Goal: Feedback & Contribution: Submit feedback/report problem

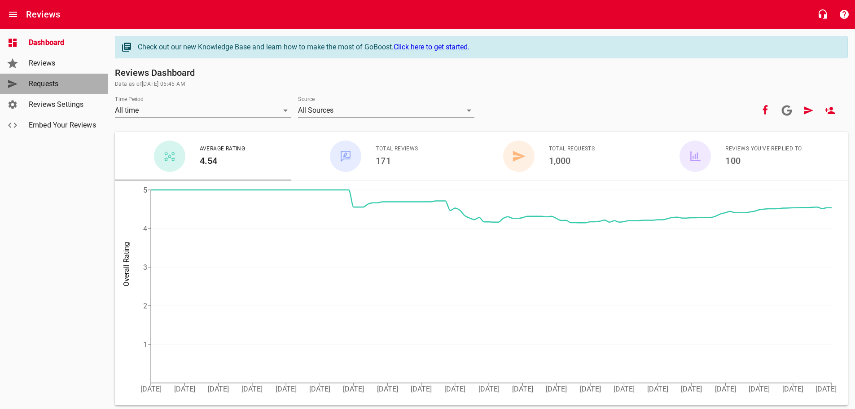
click at [48, 86] on span "Requests" at bounding box center [63, 84] width 68 height 11
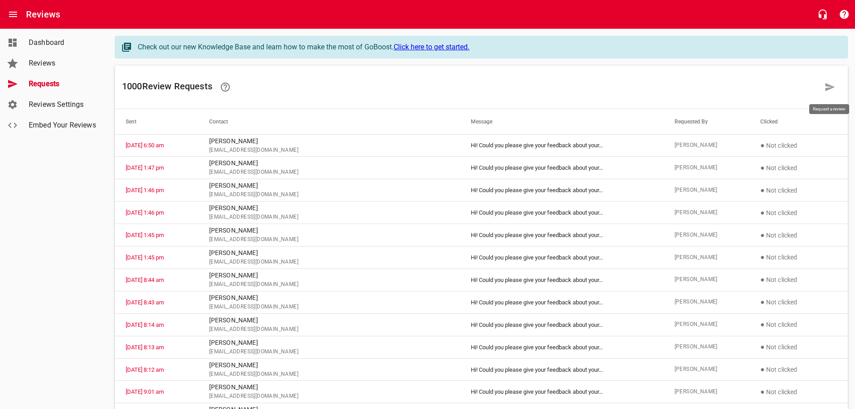
click at [832, 87] on icon at bounding box center [830, 87] width 9 height 8
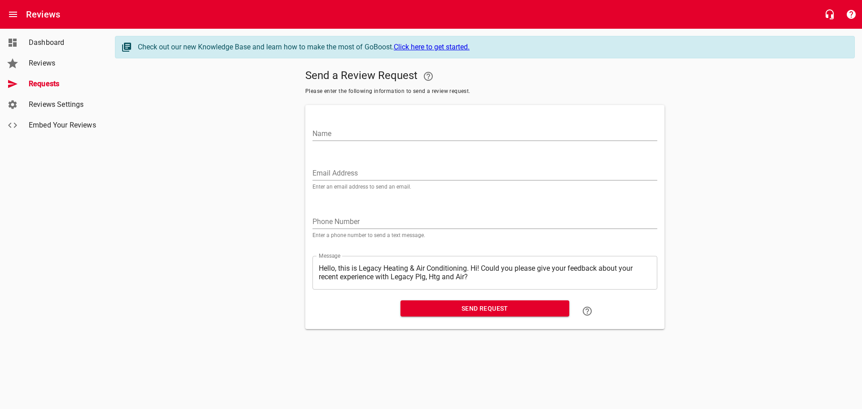
click at [340, 133] on input "Name" at bounding box center [484, 134] width 345 height 14
click at [384, 133] on input "[PERSON_NAME]" at bounding box center [484, 134] width 345 height 14
drag, startPoint x: 384, startPoint y: 133, endPoint x: 270, endPoint y: 135, distance: 114.1
click at [271, 135] on div "Send a Review Request Please enter the following information to send a review r…" at bounding box center [485, 198] width 740 height 264
type input "s"
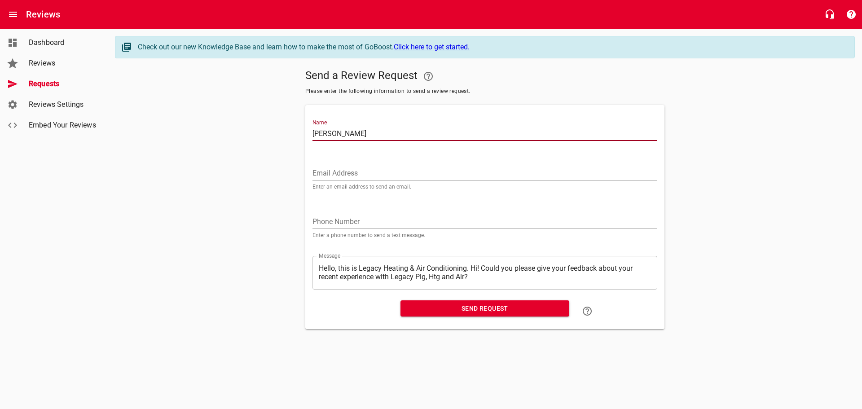
type input "[PERSON_NAME]"
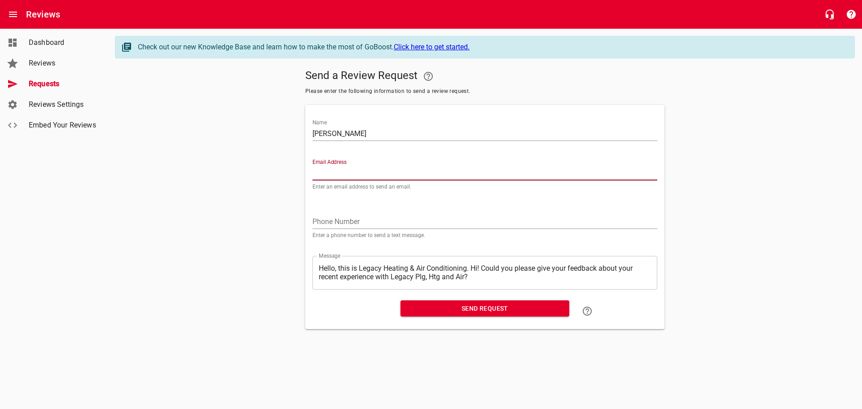
paste input "[EMAIL_ADDRESS][DOMAIN_NAME]"
type input "[EMAIL_ADDRESS][DOMAIN_NAME]"
click at [472, 268] on textarea "Hello, this is Legacy Heating & Air Conditioning. Hi! Could you please give you…" at bounding box center [485, 272] width 332 height 17
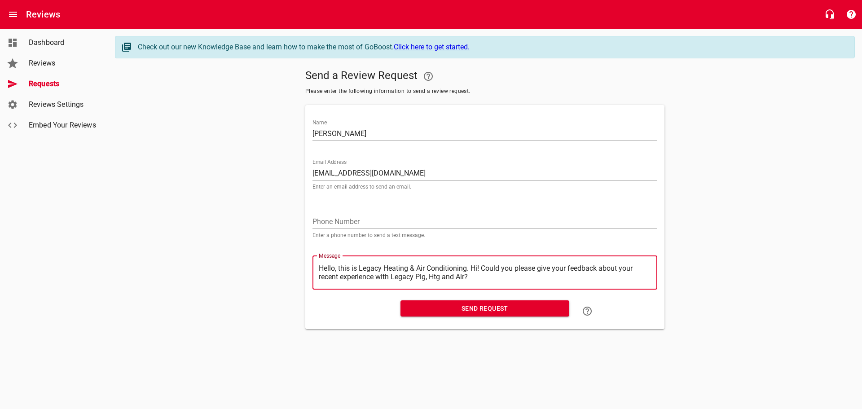
type textarea "Hello, this is Legacy Heating & Air Conditioning.Hi! Could you please give your…"
type textarea "Hello, this is Legacy Heating & Air ConditioningHi! Could you please give your …"
type textarea "Hello, this is Legacy Heating & Air ConditioninHi! Could you please give your f…"
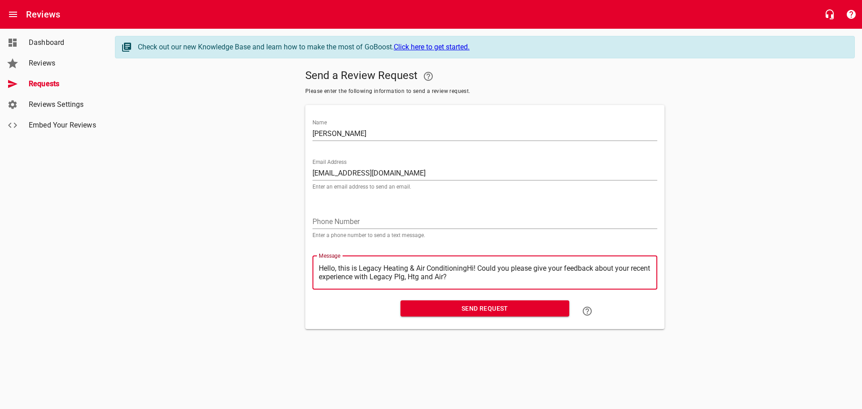
type textarea "Hello, this is Legacy Heating & Air ConditioninHi! Could you please give your f…"
type textarea "Hello, this is Legacy Heating & Air ConditioniHi! Could you please give your fe…"
type textarea "Hello, this is Legacy Heating & Air ConditionHi! Could you please give your fee…"
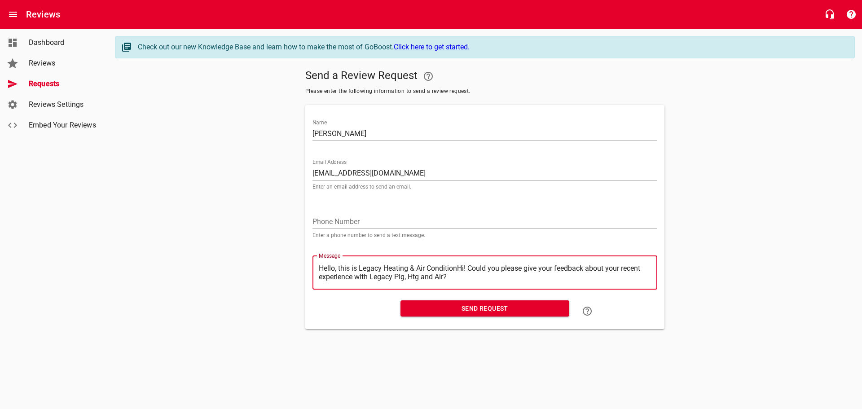
type textarea "Hello, this is Legacy Heating & Air ConditioHi! Could you please give your feed…"
type textarea "Hello, this is Legacy Heating & Air ConditiHi! Could you please give your feedb…"
type textarea "Hello, this is Legacy Heating & Air ConditHi! Could you please give your feedba…"
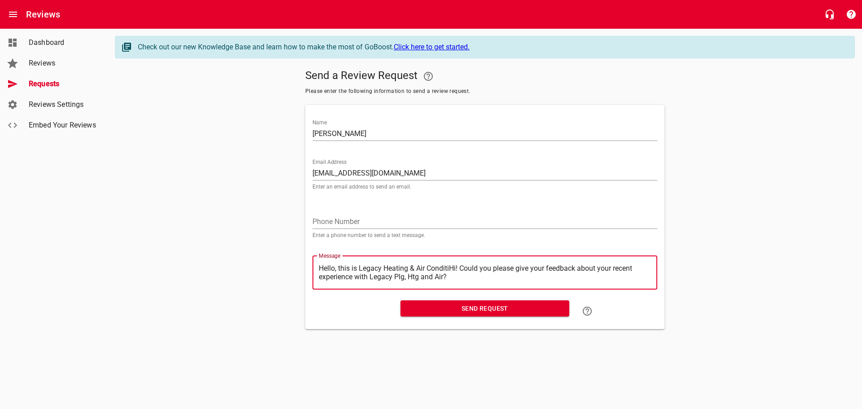
type textarea "Hello, this is Legacy Heating & Air ConditHi! Could you please give your feedba…"
type textarea "Hello, this is Legacy Heating & Air CondiHi! Could you please give your feedbac…"
type textarea "Hello, this is Legacy Heating & Air CondHi! Could you please give your feedback…"
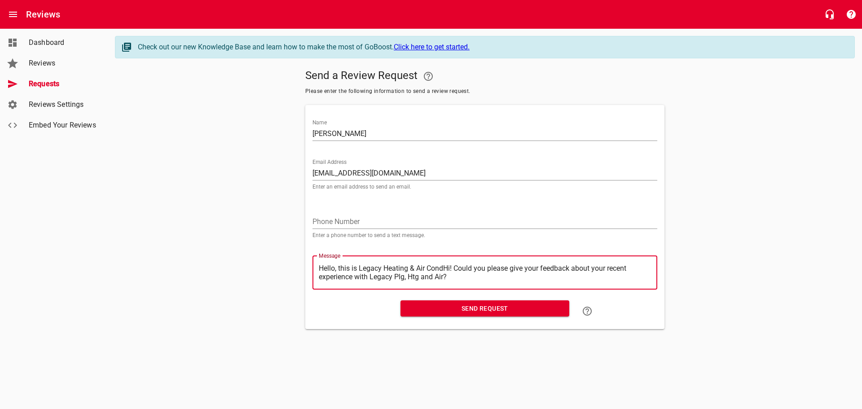
type textarea "Hello, this is Legacy Heating & Air ConHi! Could you please give your feedback …"
type textarea "Hello, this is Legacy Heating & Air CoHi! Could you please give your feedback a…"
type textarea "Hello, this is Legacy Heating & Air CHi! Could you please give your feedback ab…"
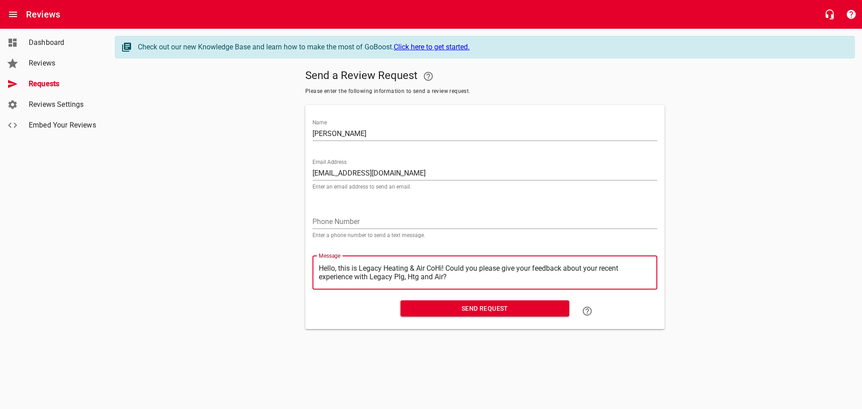
type textarea "Hello, this is Legacy Heating & Air CHi! Could you please give your feedback ab…"
type textarea "Hello, this is Legacy Heating & Air Hi! Could you please give your feedback abo…"
type textarea "Hello, this is Legacy Heating & AirHi! Could you please give your feedback abou…"
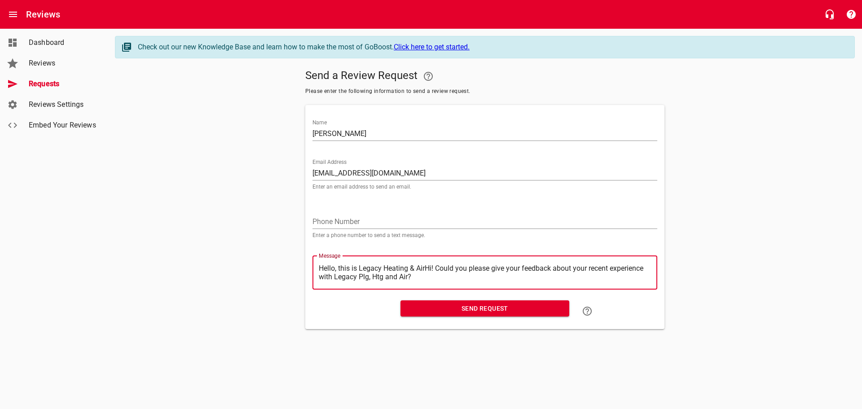
type textarea "Hello, this is Legacy Heating & AiHi! Could you please give your feedback about…"
type textarea "Hello, this is Legacy Heating & AHi! Could you please give your feedback about …"
type textarea "Hello, this is Legacy Heating & Hi! Could you please give your feedback about y…"
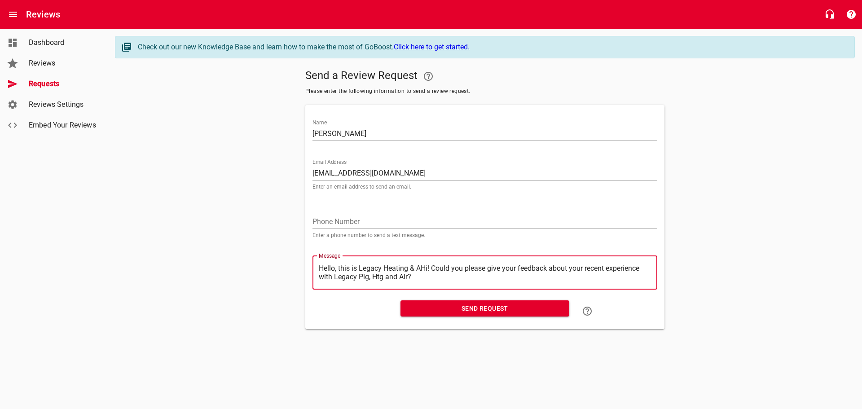
type textarea "Hello, this is Legacy Heating & Hi! Could you please give your feedback about y…"
type textarea "Hello, this is Legacy Heating &Hi! Could you please give your feedback about yo…"
type textarea "Hello, this is Legacy Heating Hi! Could you please give your feedback about you…"
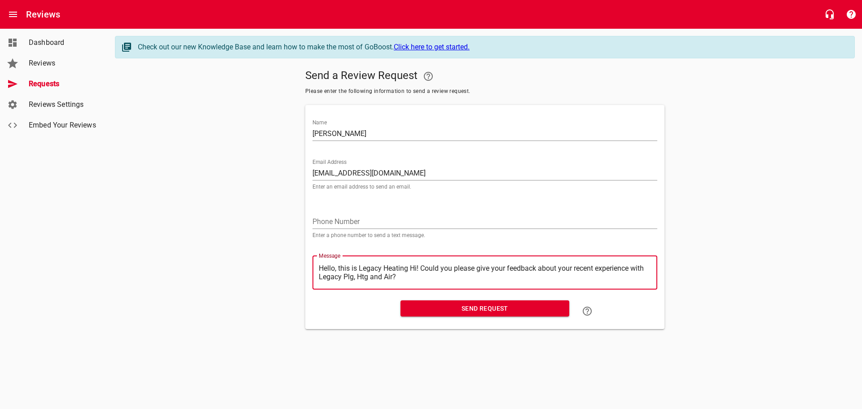
type textarea "Hello, this is Legacy HeatingHi! Could you please give your feedback about your…"
type textarea "Hello, this is Legacy HeatinHi! Could you please give your feedback about your …"
type textarea "Hello, this is Legacy HeatiHi! Could you please give your feedback about your r…"
type textarea "Hello, this is Legacy HeatHi! Could you please give your feedback about your re…"
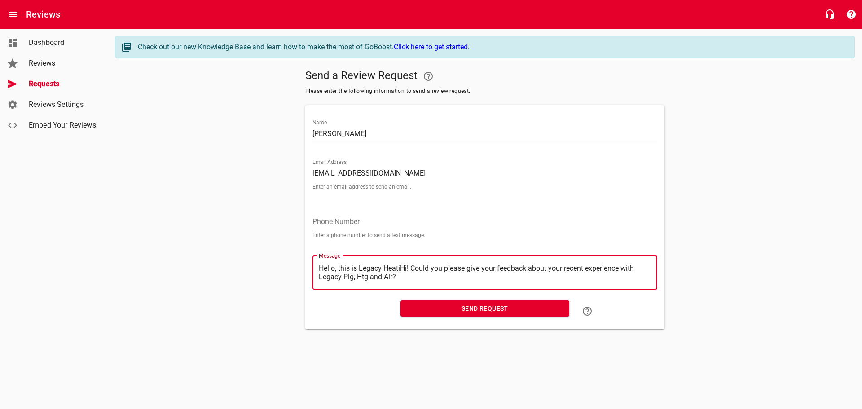
type textarea "Hello, this is Legacy HeatHi! Could you please give your feedback about your re…"
type textarea "Hello, this is Legacy HeaHi! Could you please give your feedback about your rec…"
type textarea "Hello, this is Legacy HeHi! Could you please give your feedback about your rece…"
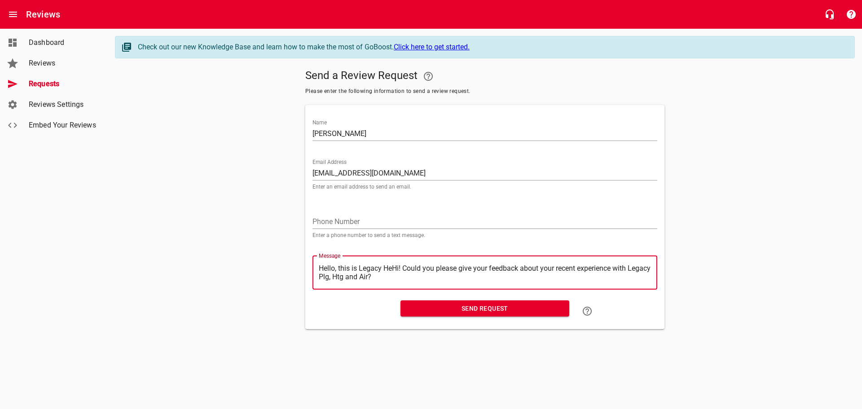
type textarea "Hello, this is Legacy HHi! Could you please give your feedback about your recen…"
type textarea "Hello, this is Legacy Hi! Could you please give your feedback about your recent…"
type textarea "Hello, this is LegacyHi! Could you please give your feedback about your recent …"
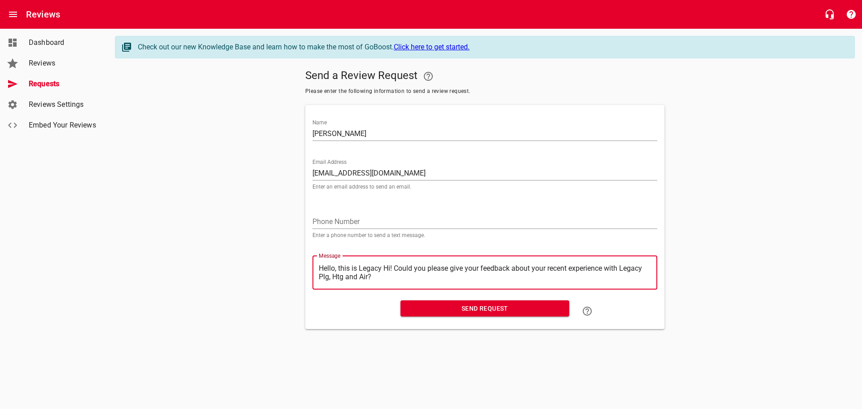
type textarea "Hello, this is LegacyHi! Could you please give your feedback about your recent …"
type textarea "Hello, this is LegacHi! Could you please give your feedback about your recent e…"
type textarea "Hello, this is LegaHi! Could you please give your feedback about your recent ex…"
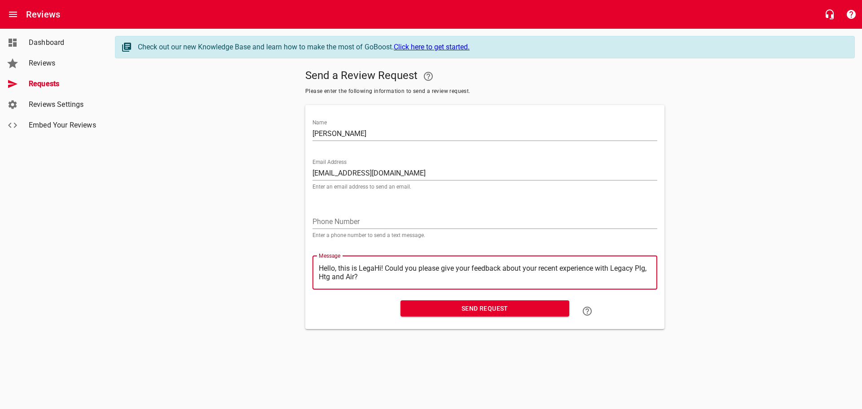
type textarea "Hello, this is LegHi! Could you please give your feedback about your recent exp…"
type textarea "Hello, this is LeHi! Could you please give your feedback about your recent expe…"
type textarea "Hello, this is LHi! Could you please give your feedback about your recent exper…"
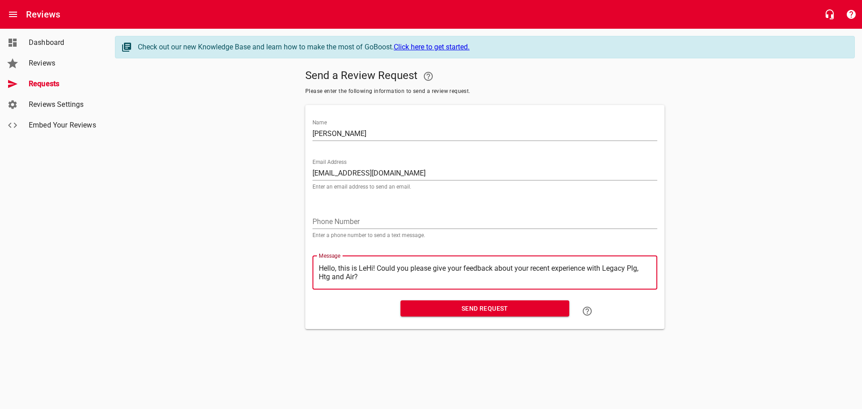
type textarea "Hello, this is LHi! Could you please give your feedback about your recent exper…"
type textarea "Hello, this is Hi! Could you please give your feedback about your recent experi…"
type textarea "Hello, this isHi! Could you please give your feedback about your recent experie…"
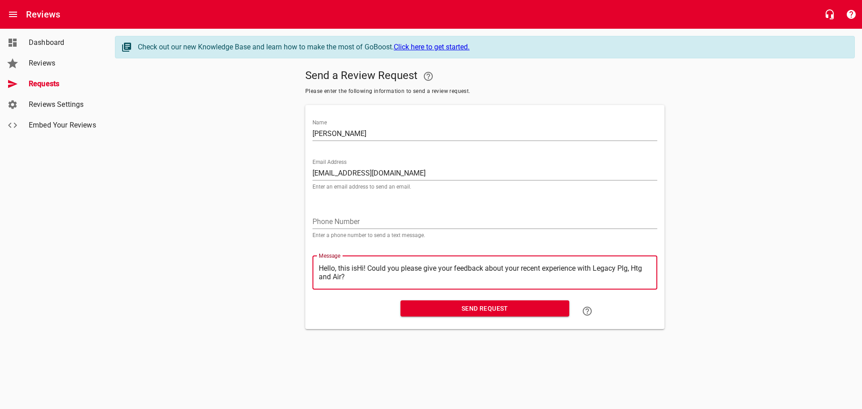
type textarea "Hello, this iHi! Could you please give your feedback about your recent experien…"
type textarea "Hello, this Hi! Could you please give your feedback about your recent experienc…"
type textarea "Hello, thisHi! Could you please give your feedback about your recent experience…"
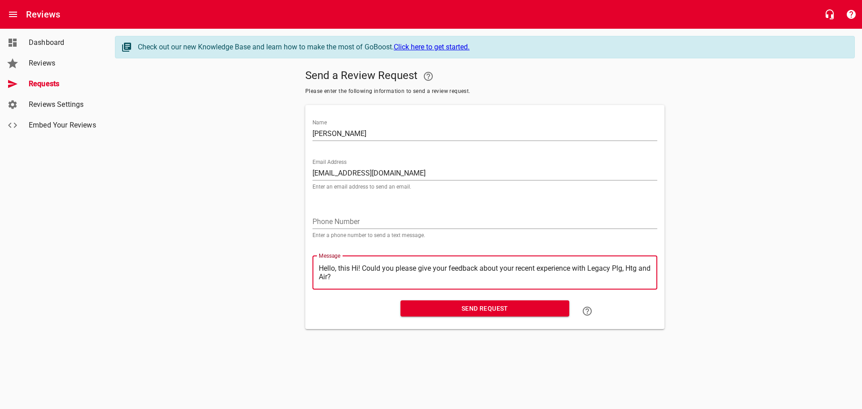
type textarea "Hello, thisHi! Could you please give your feedback about your recent experience…"
type textarea "Hello, thiHi! Could you please give your feedback about your recent experience …"
type textarea "Hello, thHi! Could you please give your feedback about your recent experience w…"
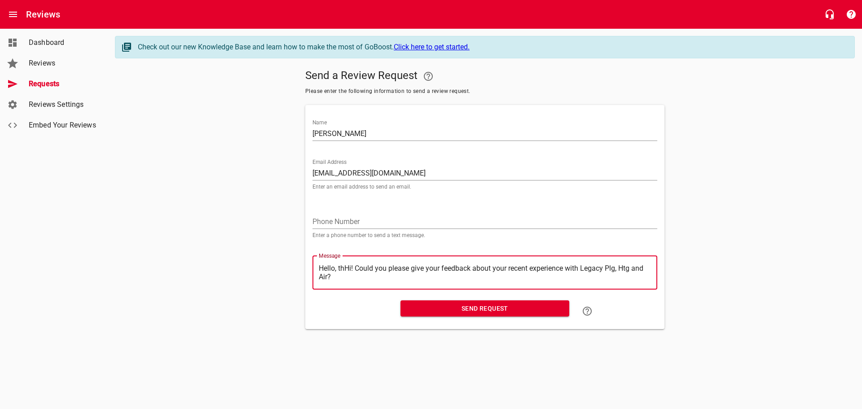
type textarea "Hello, tHi! Could you please give your feedback about your recent experience wi…"
type textarea "Hello, Hi! Could you please give your feedback about your recent experience wit…"
type textarea "Hello,Hi! Could you please give your feedback about your recent experience with…"
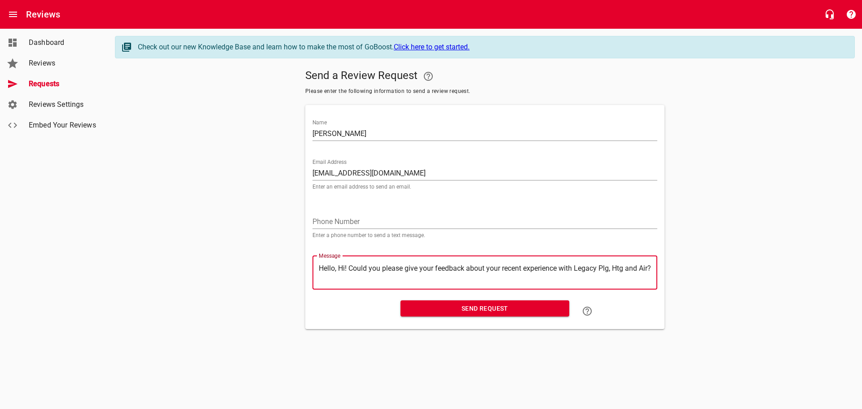
type textarea "Hello,Hi! Could you please give your feedback about your recent experience with…"
type textarea "HelloHi! Could you please give your feedback about your recent experience with …"
type textarea "HellHi! Could you please give your feedback about your recent experience with L…"
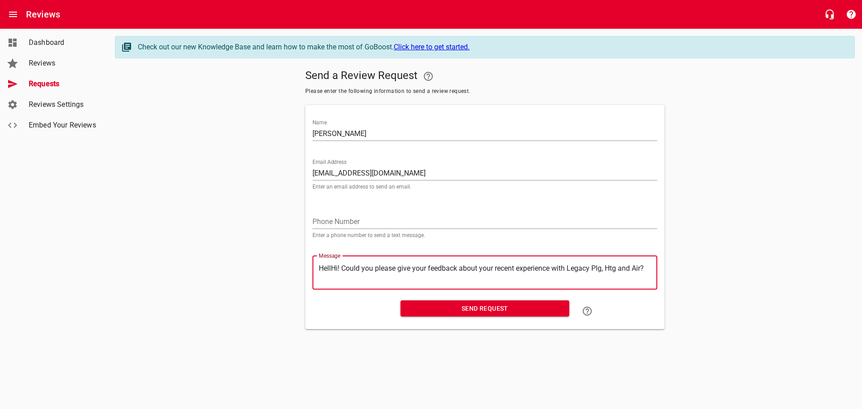
type textarea "HelHi! Could you please give your feedback about your recent experience with Le…"
type textarea "HeHi! Could you please give your feedback about your recent experience with Leg…"
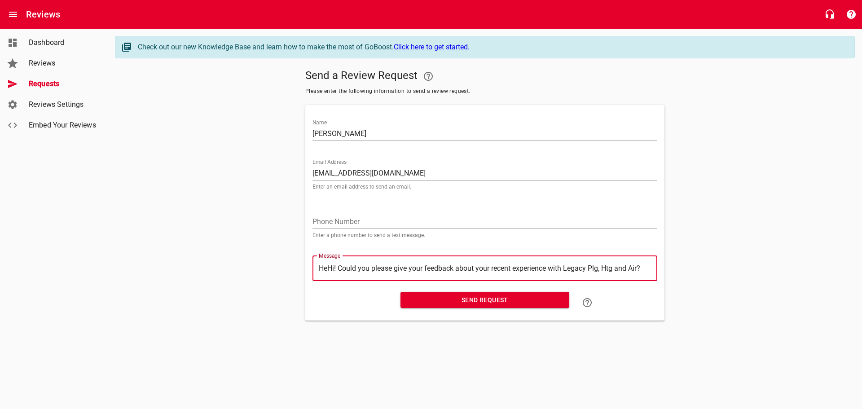
type textarea "HHi! Could you please give your feedback about your recent experience with Lega…"
type textarea "Hi! Could you please give your feedback about your recent experience with Legac…"
click at [483, 302] on span "Send Request" at bounding box center [485, 300] width 154 height 11
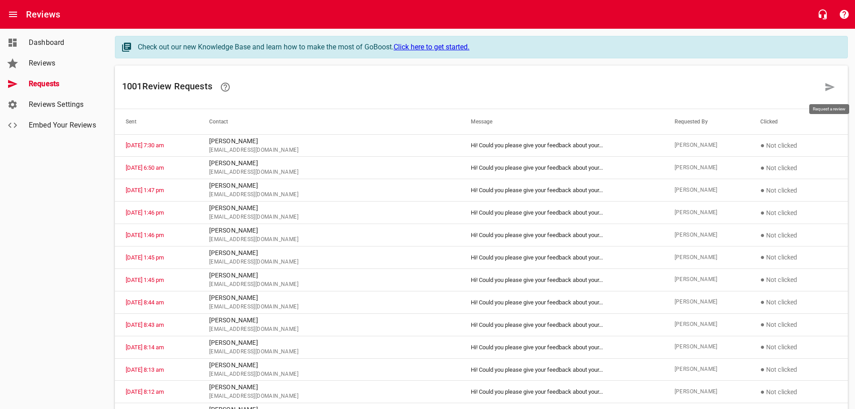
click at [826, 85] on icon at bounding box center [830, 87] width 9 height 8
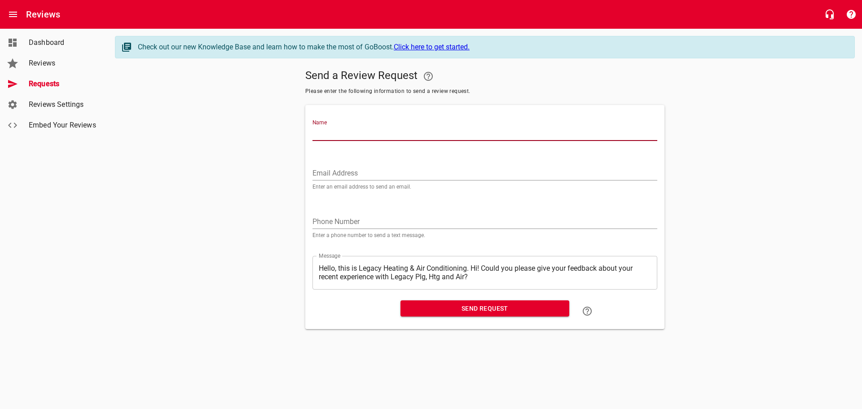
click at [327, 129] on input "Name" at bounding box center [484, 134] width 345 height 14
type input "[PERSON_NAME]"
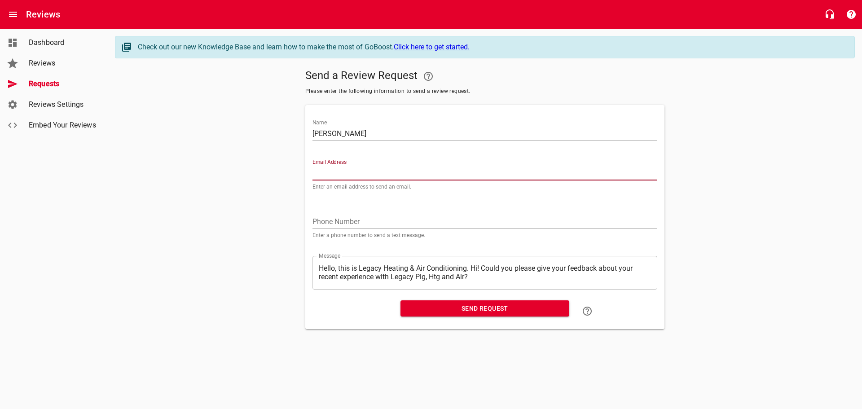
paste input "[EMAIL_ADDRESS][DOMAIN_NAME]"
type input "[EMAIL_ADDRESS][DOMAIN_NAME]"
click at [471, 266] on textarea "Hello, this is Legacy Heating & Air Conditioning. Hi! Could you please give you…" at bounding box center [485, 272] width 332 height 17
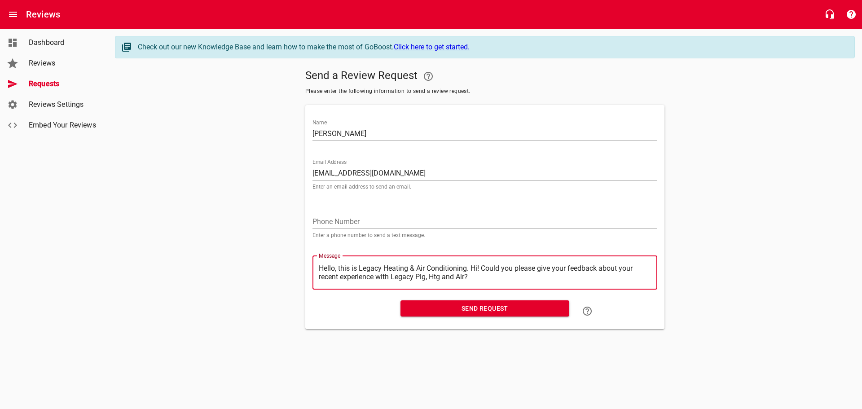
type textarea "Hello, this is Legacy Heating & Air Conditioning.Hi! Could you please give your…"
type textarea "Hello, this is Legacy Heating & Air ConditioningHi! Could you please give your …"
type textarea "Hello, this is Legacy Heating & Air ConditioninHi! Could you please give your f…"
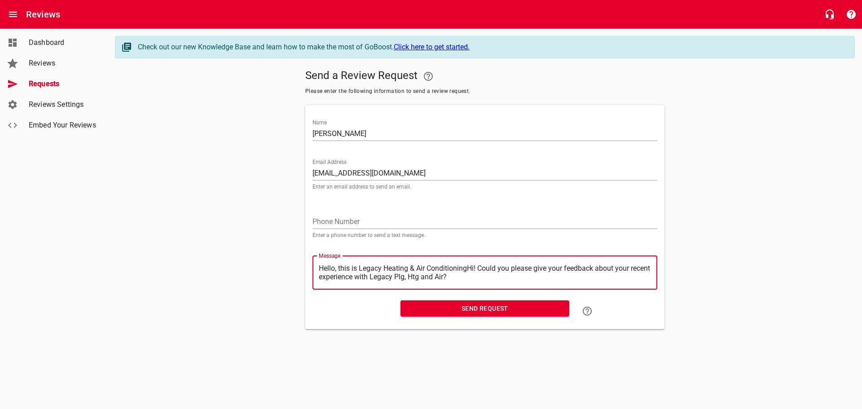
type textarea "Hello, this is Legacy Heating & Air ConditioninHi! Could you please give your f…"
type textarea "Hello, this is Legacy Heating & Air ConditioniHi! Could you please give your fe…"
type textarea "Hello, this is Legacy Heating & Air ConditionHi! Could you please give your fee…"
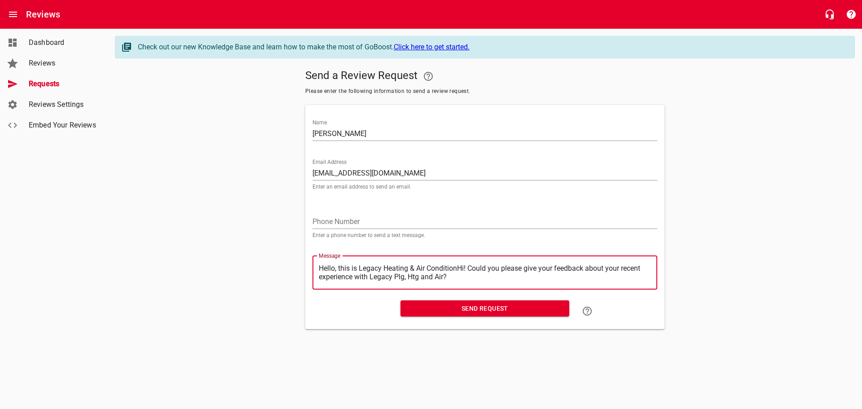
type textarea "Hello, this is Legacy Heating & Air ConditioHi! Could you please give your feed…"
type textarea "Hello, this is Legacy Heating & Air ConditiHi! Could you please give your feedb…"
type textarea "Hello, this is Legacy Heating & Air ConditHi! Could you please give your feedba…"
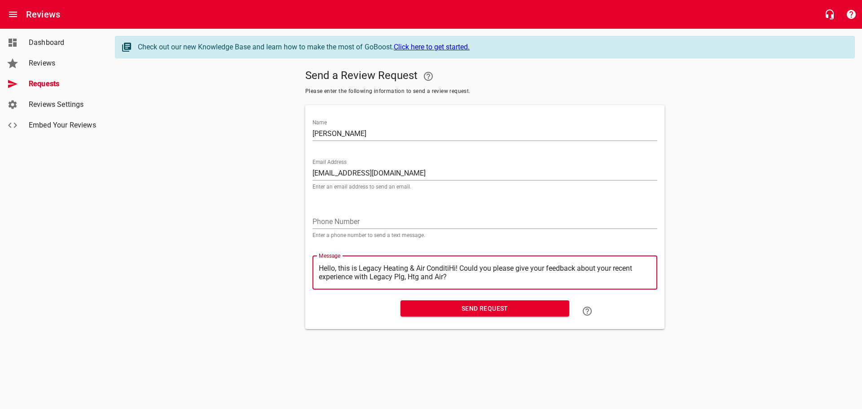
type textarea "Hello, this is Legacy Heating & Air ConditHi! Could you please give your feedba…"
type textarea "Hello, this is Legacy Heating & Air CondiHi! Could you please give your feedbac…"
type textarea "Hello, this is Legacy Heating & Air CondHi! Could you please give your feedback…"
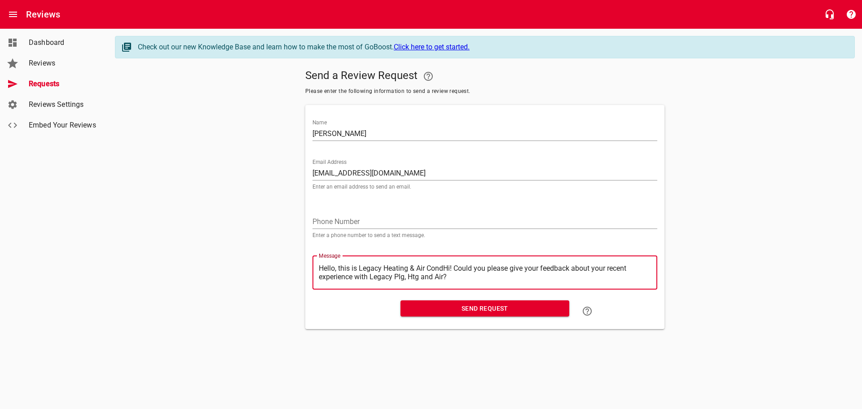
type textarea "Hello, this is Legacy Heating & Air ConHi! Could you please give your feedback …"
type textarea "Hello, this is Legacy Heating & Air CoHi! Could you please give your feedback a…"
type textarea "Hello, this is Legacy Heating & Air CHi! Could you please give your feedback ab…"
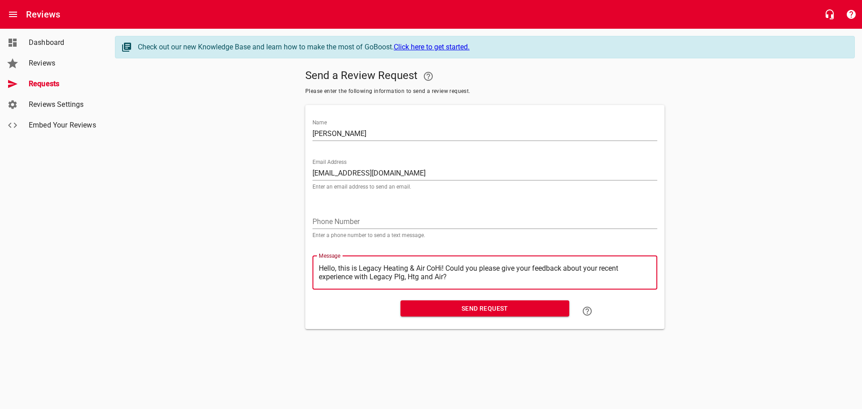
type textarea "Hello, this is Legacy Heating & Air CHi! Could you please give your feedback ab…"
type textarea "Hello, this is Legacy Heating & Air Hi! Could you please give your feedback abo…"
type textarea "Hello, this is Legacy Heating & AirHi! Could you please give your feedback abou…"
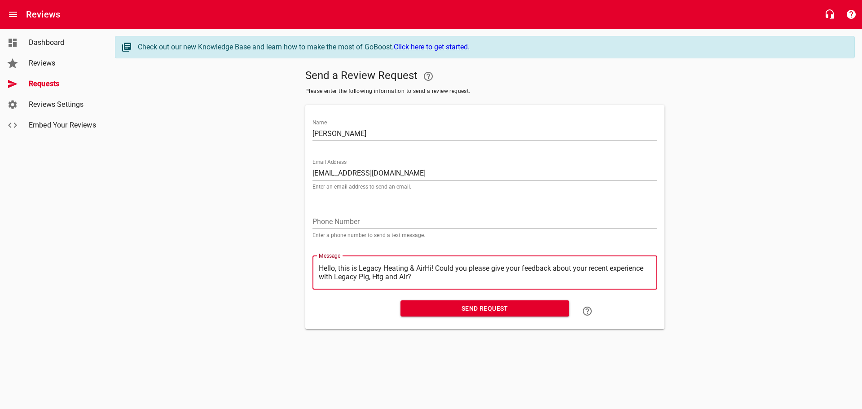
type textarea "Hello, this is Legacy Heating & AiHi! Could you please give your feedback about…"
type textarea "Hello, this is Legacy Heating & AHi! Could you please give your feedback about …"
type textarea "Hello, this is Legacy Heating & Hi! Could you please give your feedback about y…"
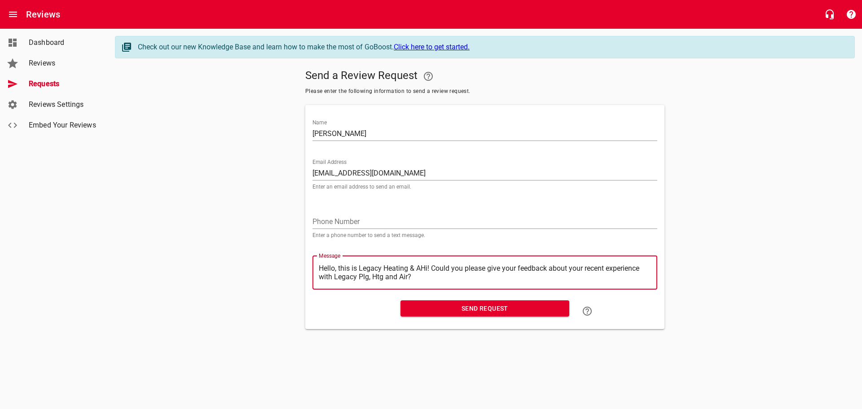
type textarea "Hello, this is Legacy Heating & Hi! Could you please give your feedback about y…"
type textarea "Hello, this is Legacy Heating &Hi! Could you please give your feedback about yo…"
type textarea "Hello, this is Legacy Heating Hi! Could you please give your feedback about you…"
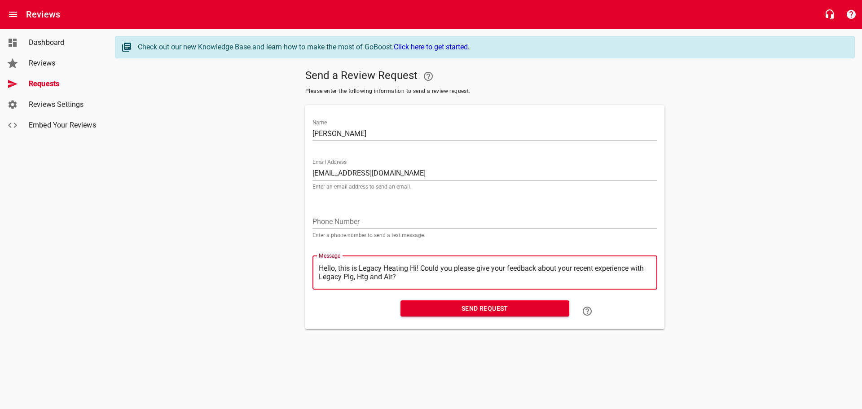
type textarea "Hello, this is Legacy HeatingHi! Could you please give your feedback about your…"
type textarea "Hello, this is Legacy HeatinHi! Could you please give your feedback about your …"
type textarea "Hello, this is Legacy HeatiHi! Could you please give your feedback about your r…"
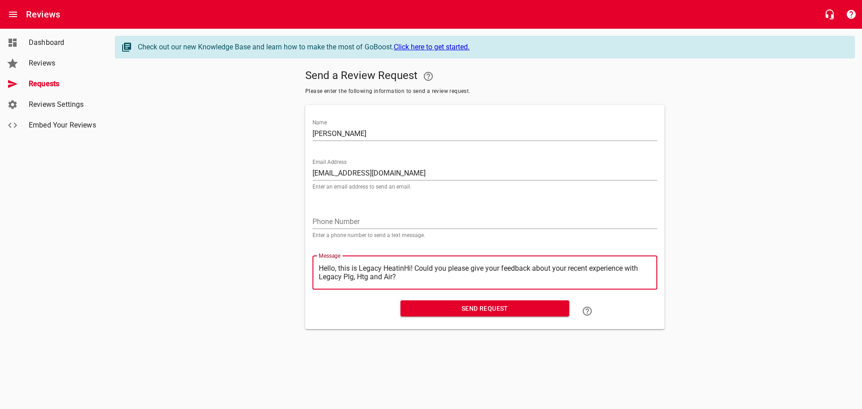
type textarea "Hello, this is Legacy HeatiHi! Could you please give your feedback about your r…"
type textarea "Hello, this is Legacy HeatHi! Could you please give your feedback about your re…"
type textarea "Hello, this is Legacy HeaHi! Could you please give your feedback about your rec…"
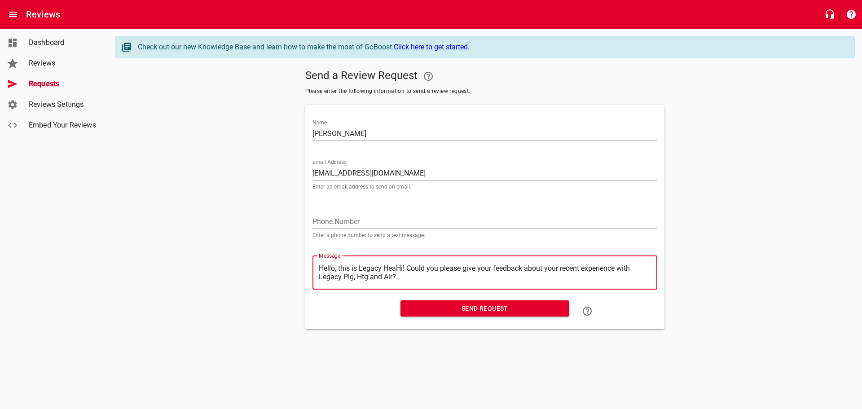
type textarea "Hello, this is Legacy HeHi! Could you please give your feedback about your rece…"
type textarea "Hello, this is Legacy HHi! Could you please give your feedback about your recen…"
type textarea "Hello, this is Legacy Hi! Could you please give your feedback about your recent…"
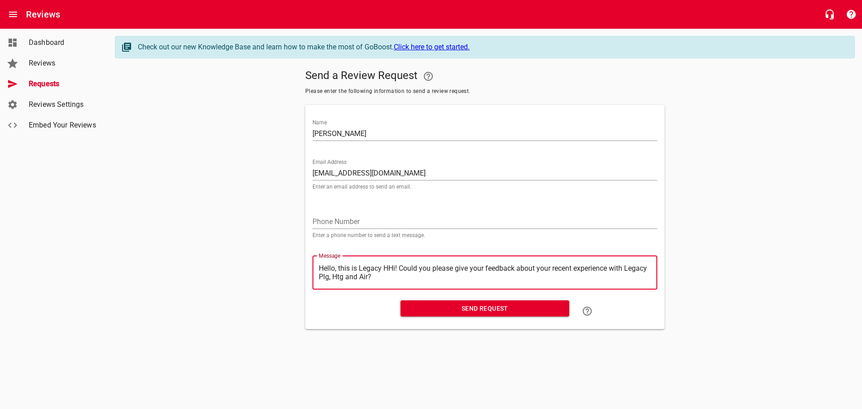
type textarea "Hello, this is Legacy Hi! Could you please give your feedback about your recent…"
type textarea "Hello, this is LegacyHi! Could you please give your feedback about your recent …"
type textarea "Hello, this is LegacHi! Could you please give your feedback about your recent e…"
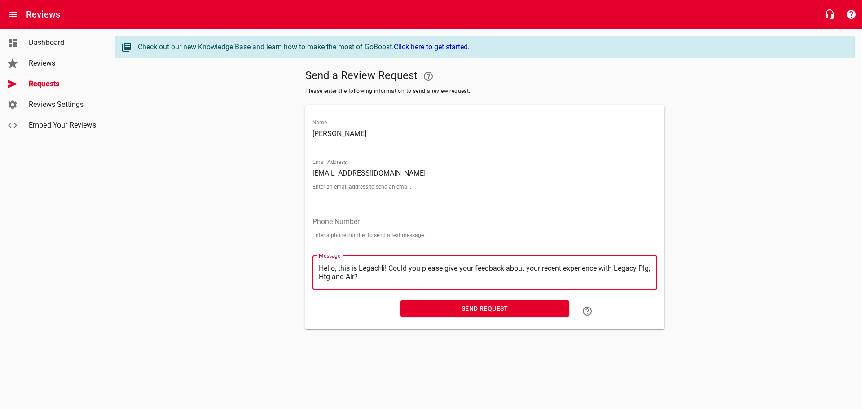
type textarea "Hello, this is LegaHi! Could you please give your feedback about your recent ex…"
type textarea "Hello, this is LegHi! Could you please give your feedback about your recent exp…"
type textarea "Hello, this is LeHi! Could you please give your feedback about your recent expe…"
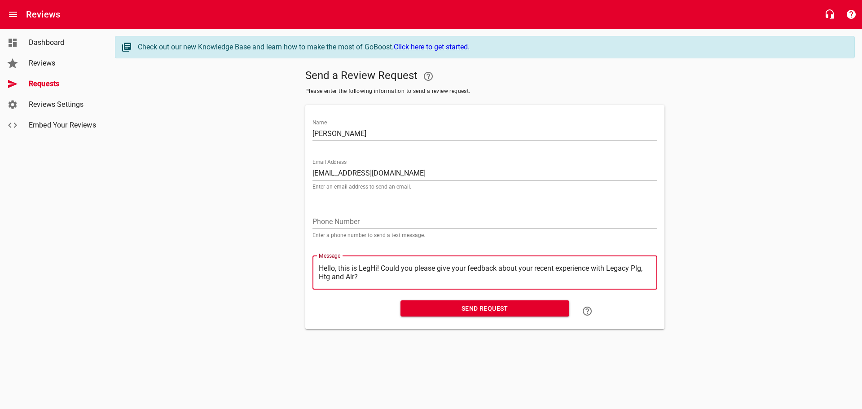
type textarea "Hello, this is LeHi! Could you please give your feedback about your recent expe…"
type textarea "Hello, this is LHi! Could you please give your feedback about your recent exper…"
type textarea "Hello, this is Hi! Could you please give your feedback about your recent experi…"
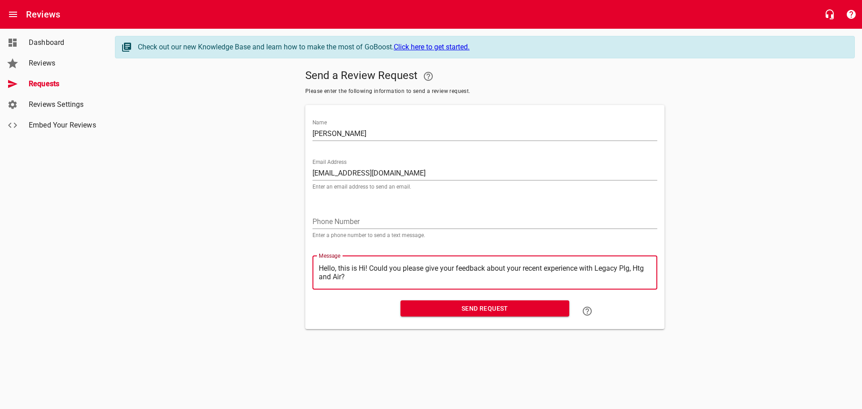
type textarea "Hello, this isHi! Could you please give your feedback about your recent experie…"
type textarea "Hello, this iHi! Could you please give your feedback about your recent experien…"
type textarea "Hello, this Hi! Could you please give your feedback about your recent experienc…"
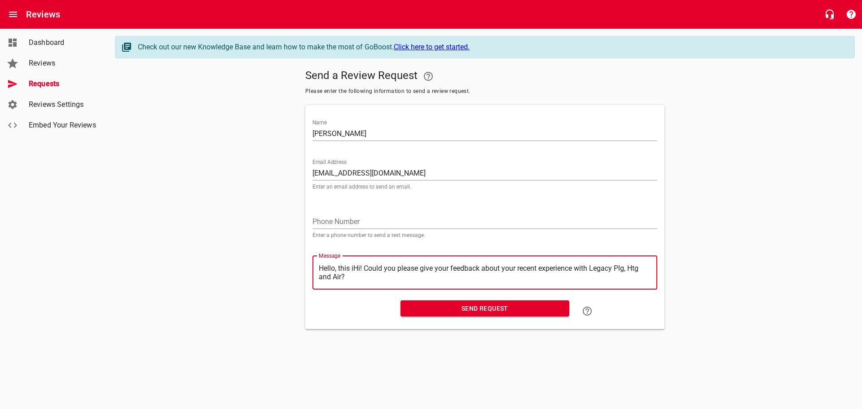
type textarea "Hello, this Hi! Could you please give your feedback about your recent experienc…"
type textarea "Hello, thisHi! Could you please give your feedback about your recent experience…"
type textarea "Hello, thiHi! Could you please give your feedback about your recent experience …"
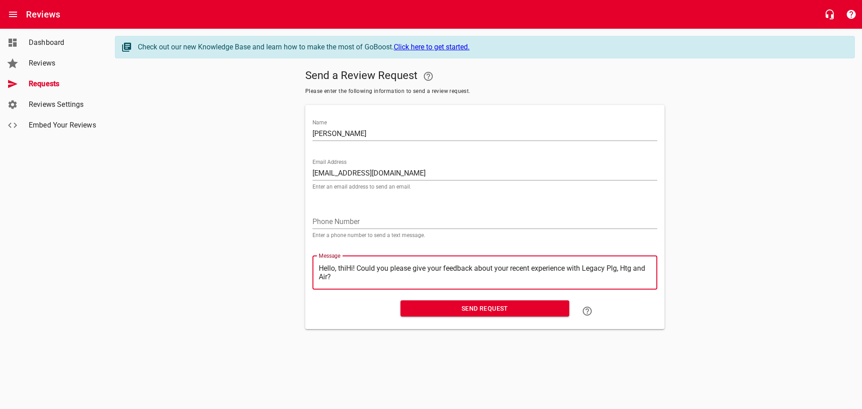
type textarea "Hello, thHi! Could you please give your feedback about your recent experience w…"
type textarea "Hello, tHi! Could you please give your feedback about your recent experience wi…"
type textarea "Hello, Hi! Could you please give your feedback about your recent experience wit…"
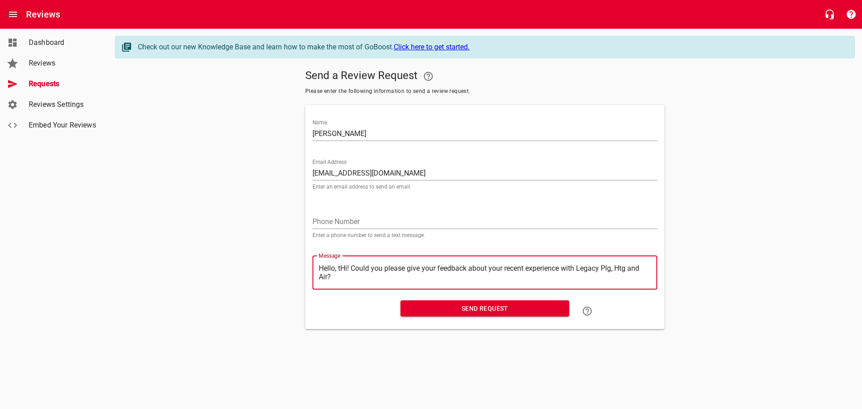
type textarea "Hello, Hi! Could you please give your feedback about your recent experience wit…"
type textarea "Hello,Hi! Could you please give your feedback about your recent experience with…"
type textarea "HelloHi! Could you please give your feedback about your recent experience with …"
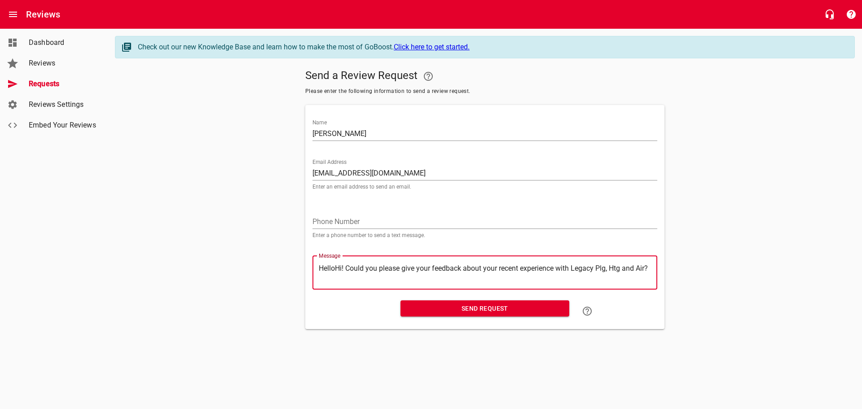
type textarea "HellHi! Could you please give your feedback about your recent experience with L…"
type textarea "HelHi! Could you please give your feedback about your recent experience with Le…"
type textarea "HeHi! Could you please give your feedback about your recent experience with Leg…"
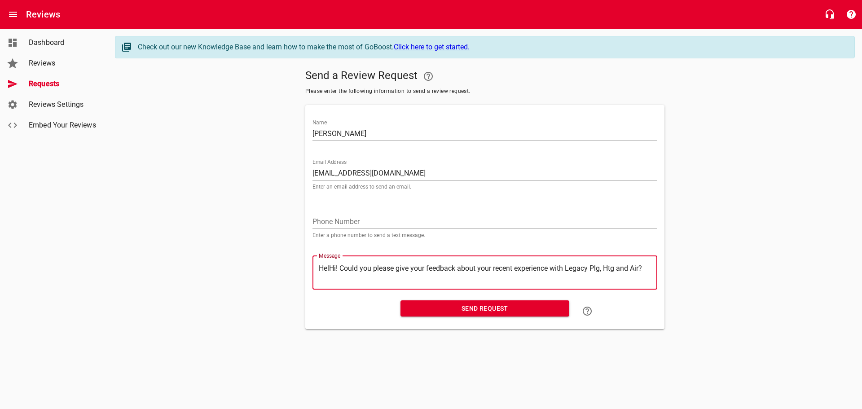
type textarea "HeHi! Could you please give your feedback about your recent experience with Leg…"
type textarea "HHi! Could you please give your feedback about your recent experience with Lega…"
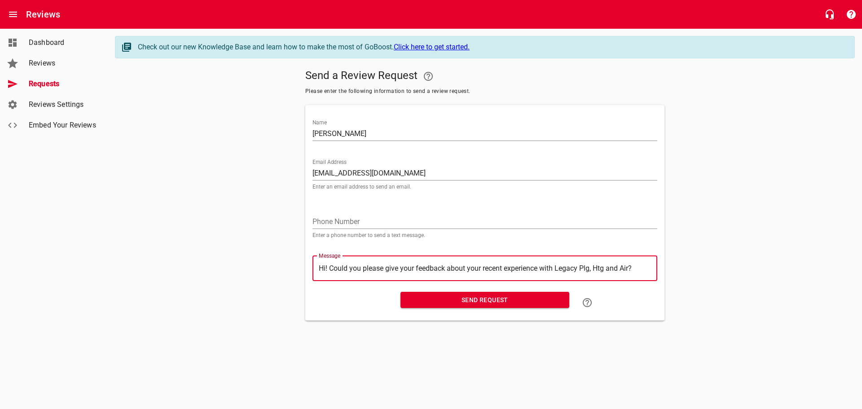
click at [467, 301] on span "Send Request" at bounding box center [485, 300] width 154 height 11
